Goal: Task Accomplishment & Management: Complete application form

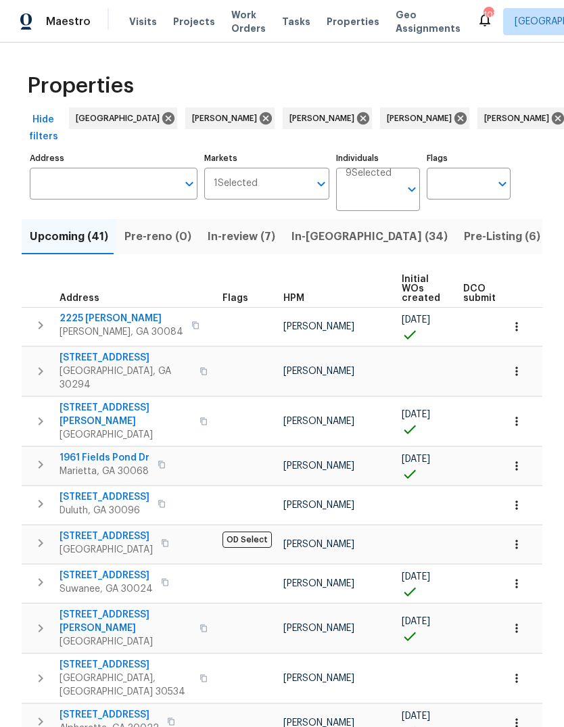
click at [126, 191] on input "Address" at bounding box center [103, 184] width 147 height 32
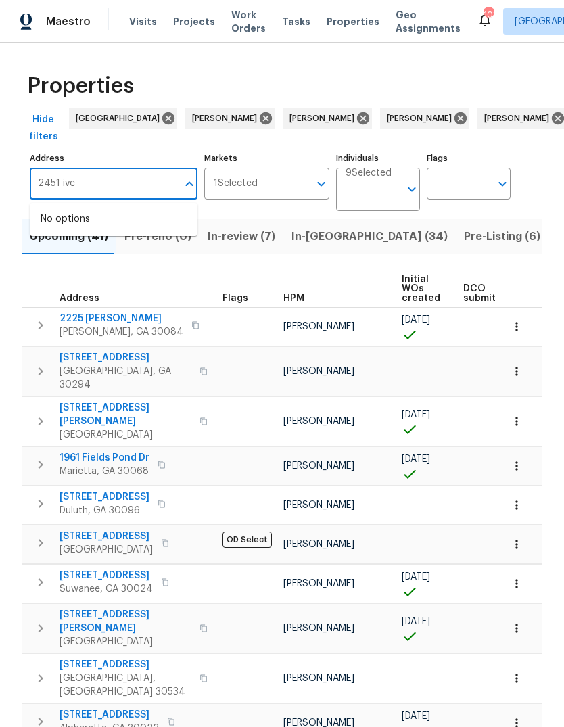
type input "2451 ivey"
click at [142, 226] on li "2451 Ivey Crest Cir Tucker GA 30084" at bounding box center [114, 226] width 168 height 37
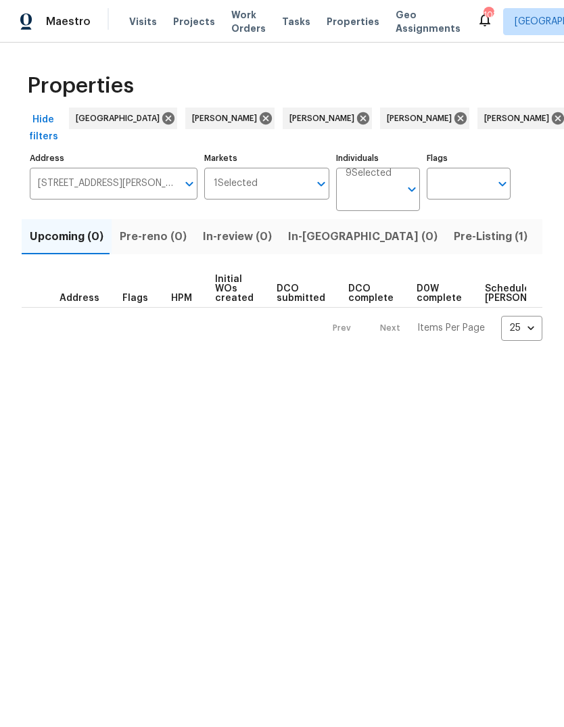
click at [454, 232] on span "Pre-Listing (1)" at bounding box center [491, 236] width 74 height 19
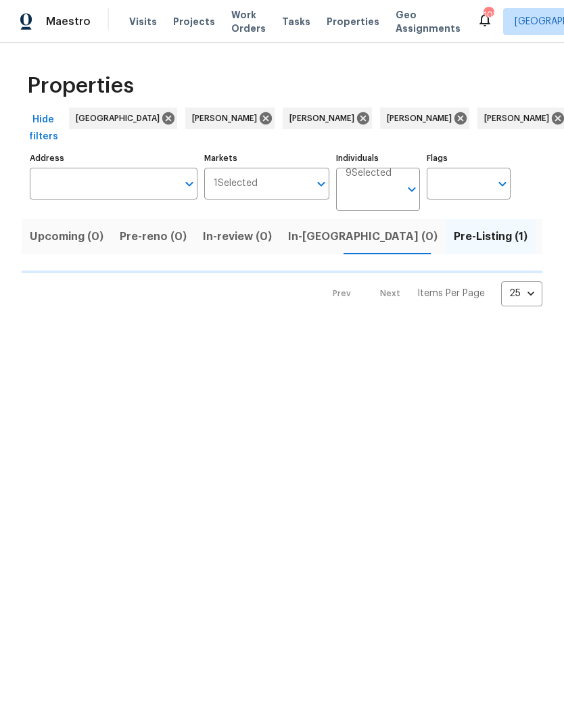
type input "2451 Ivey Crest Cir Tucker GA 30084"
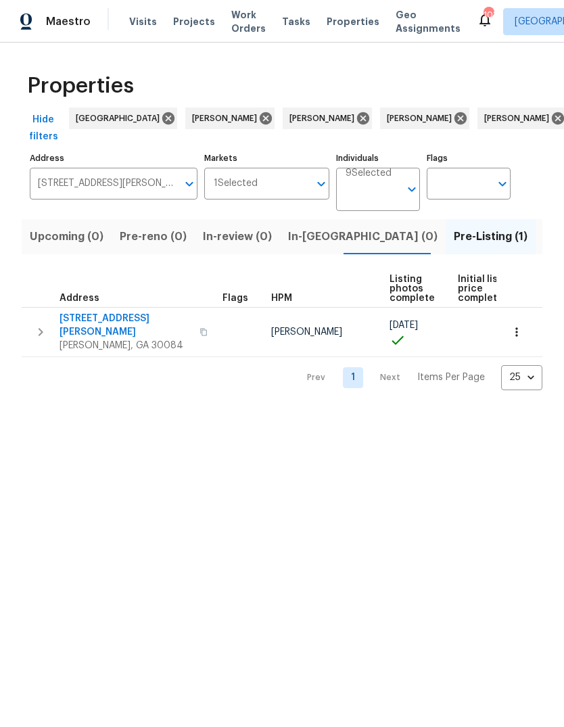
click at [44, 324] on icon "button" at bounding box center [40, 332] width 16 height 16
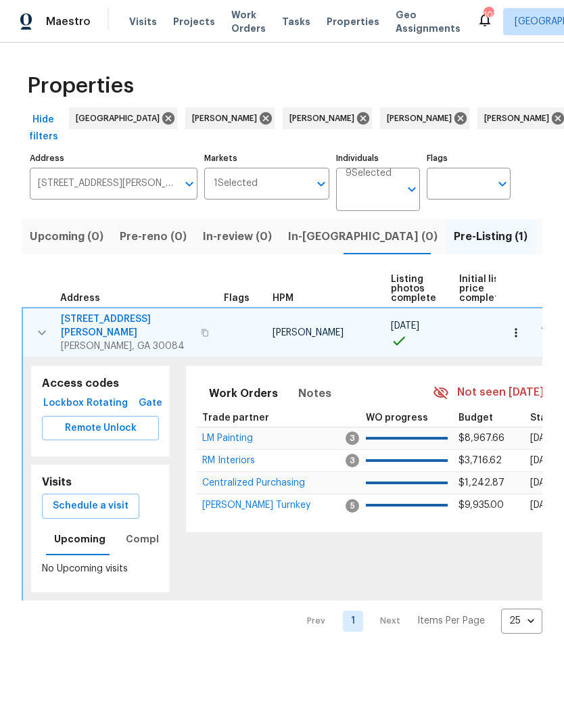
click at [112, 498] on span "Schedule a visit" at bounding box center [91, 506] width 76 height 17
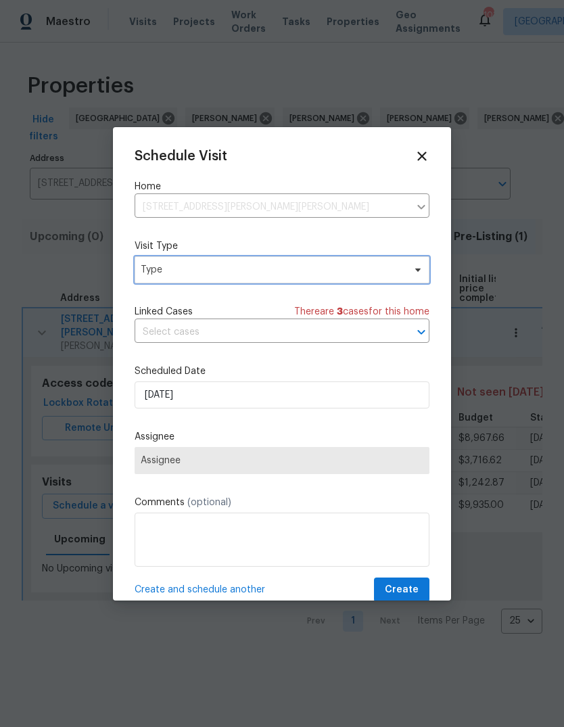
click at [297, 274] on span "Type" at bounding box center [272, 270] width 263 height 14
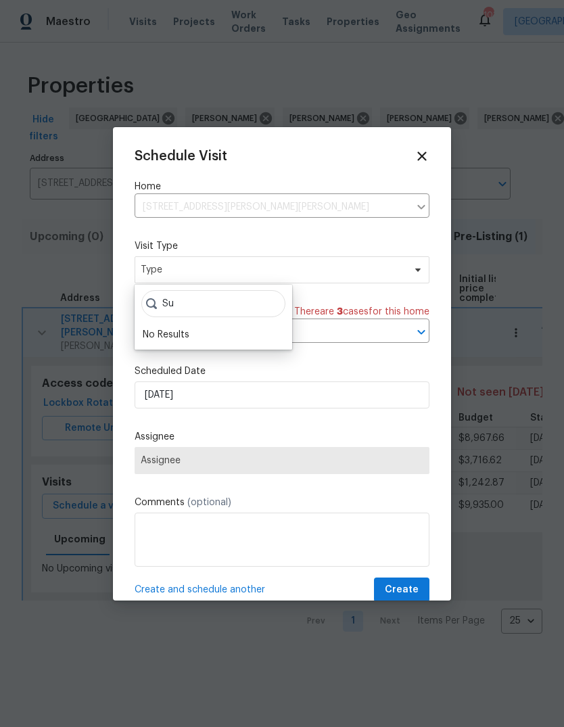
type input "S"
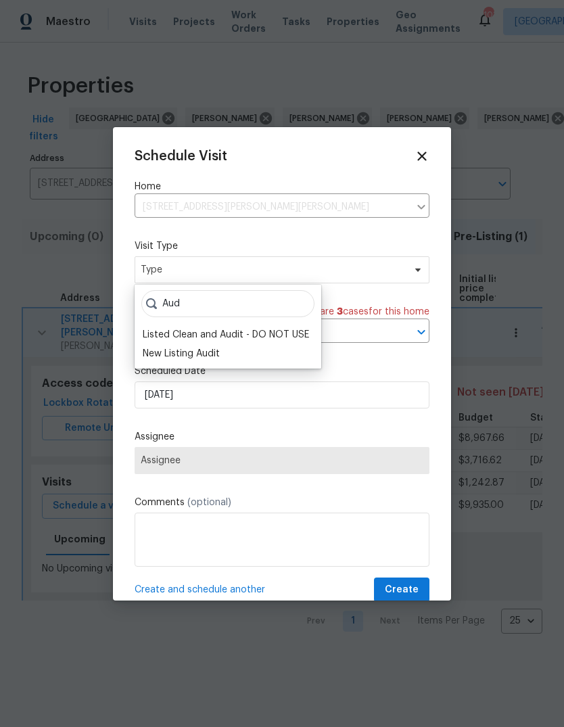
type input "Aud"
click at [207, 358] on div "New Listing Audit" at bounding box center [181, 354] width 77 height 14
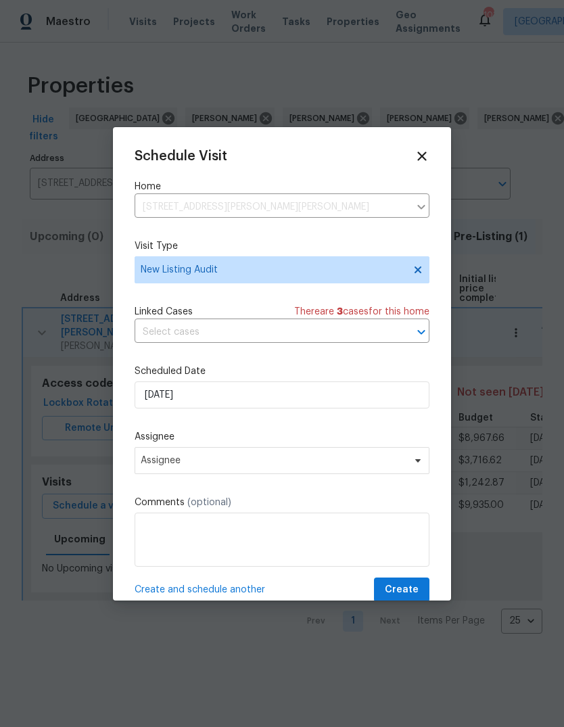
click at [243, 466] on span "Assignee" at bounding box center [273, 460] width 265 height 11
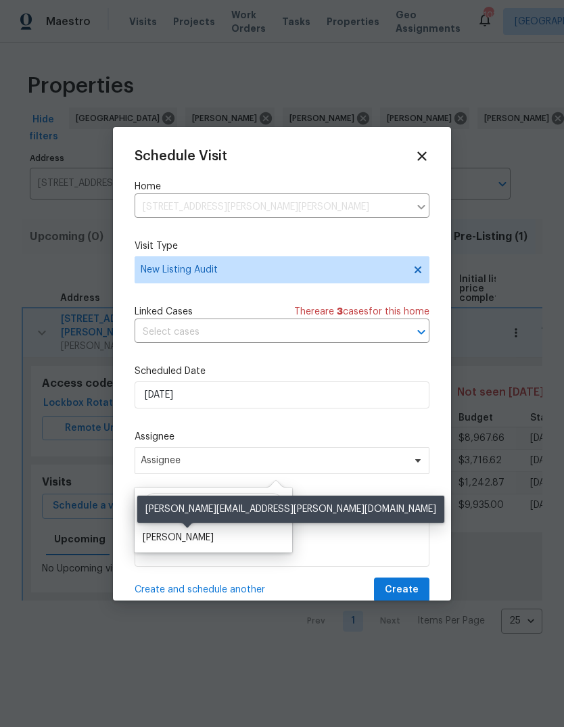
type input "Gou"
click at [210, 537] on div "[PERSON_NAME]" at bounding box center [178, 538] width 71 height 14
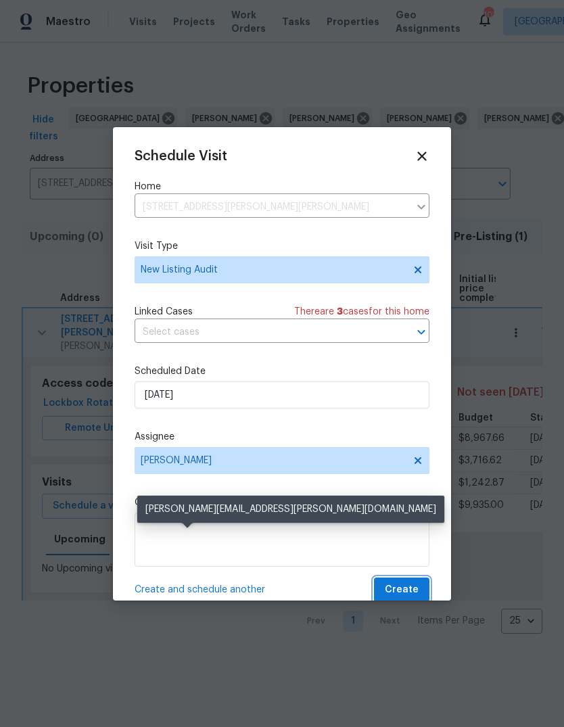
click at [407, 585] on span "Create" at bounding box center [402, 589] width 34 height 17
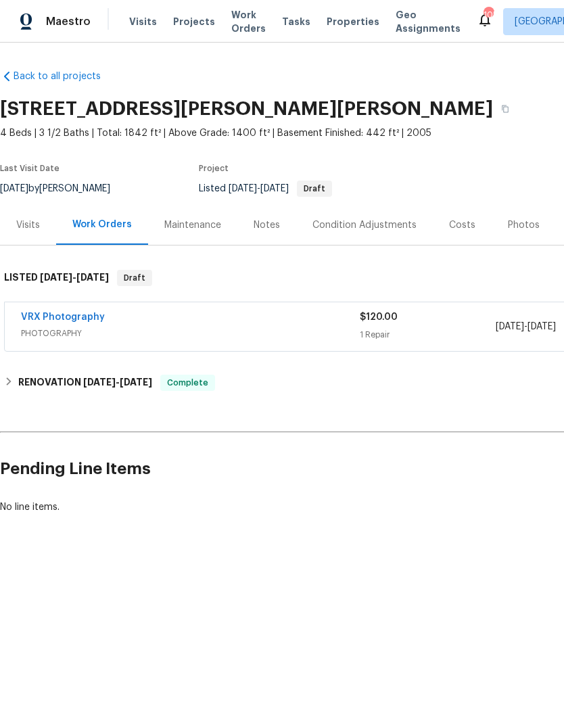
click at [452, 223] on div "Costs" at bounding box center [462, 225] width 26 height 14
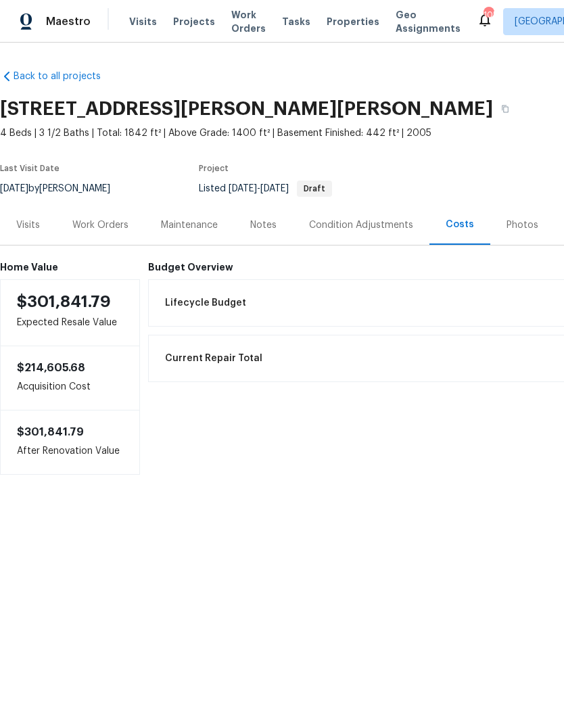
click at [26, 223] on div "Visits" at bounding box center [28, 225] width 24 height 14
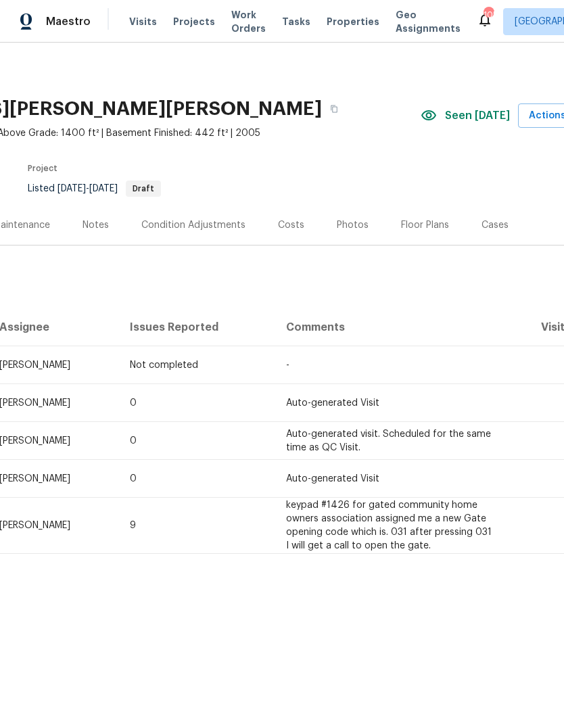
scroll to position [0, 178]
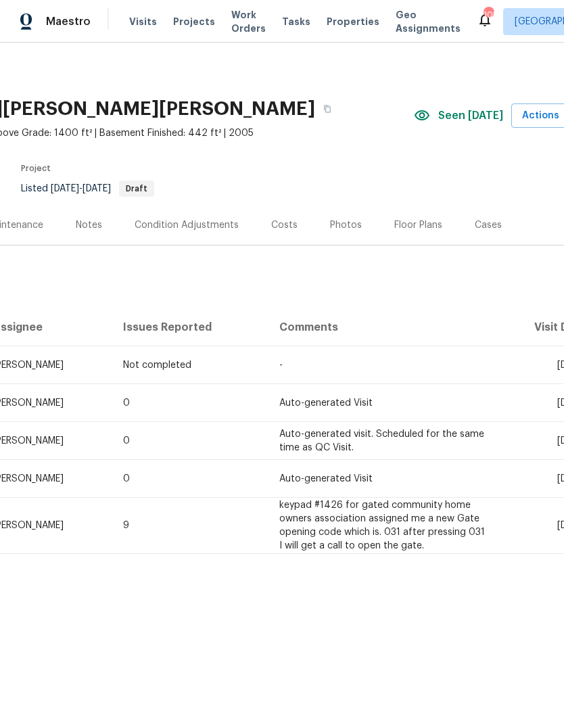
click at [282, 229] on div "Costs" at bounding box center [284, 225] width 26 height 14
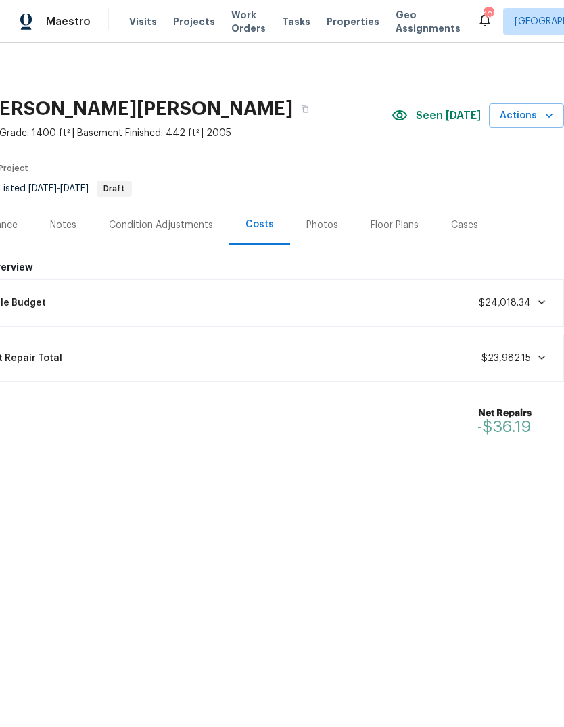
scroll to position [0, 200]
